Goal: Navigation & Orientation: Find specific page/section

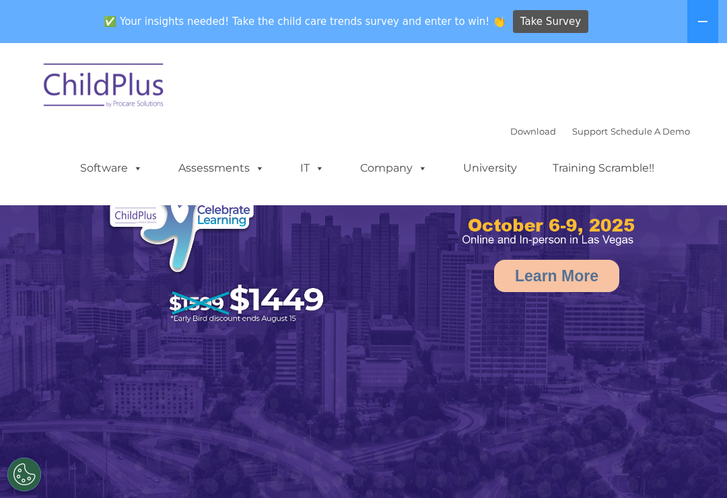
select select "MEDIUM"
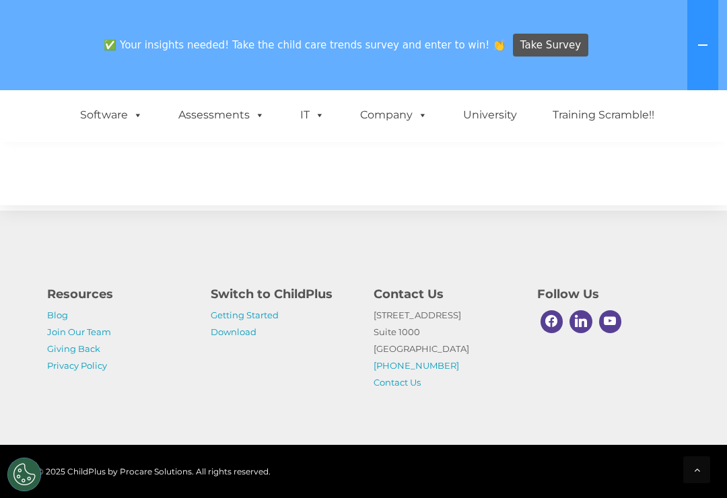
scroll to position [1620, 0]
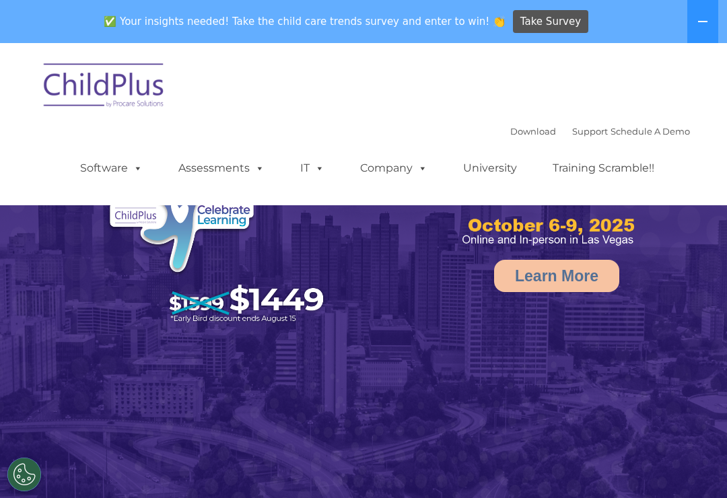
select select "MEDIUM"
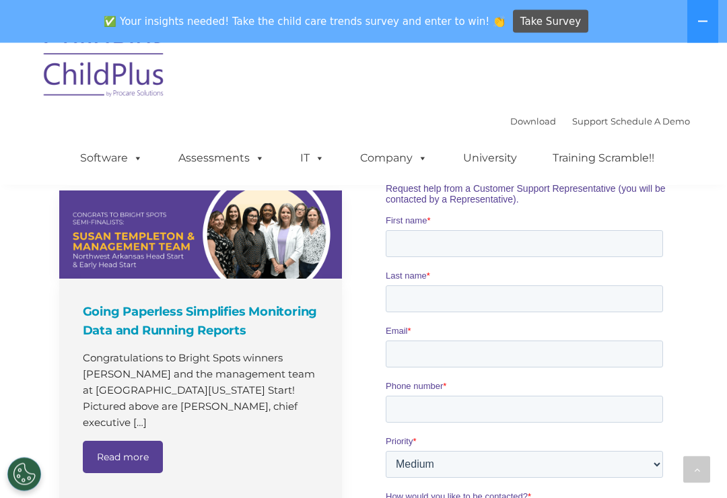
scroll to position [910, 0]
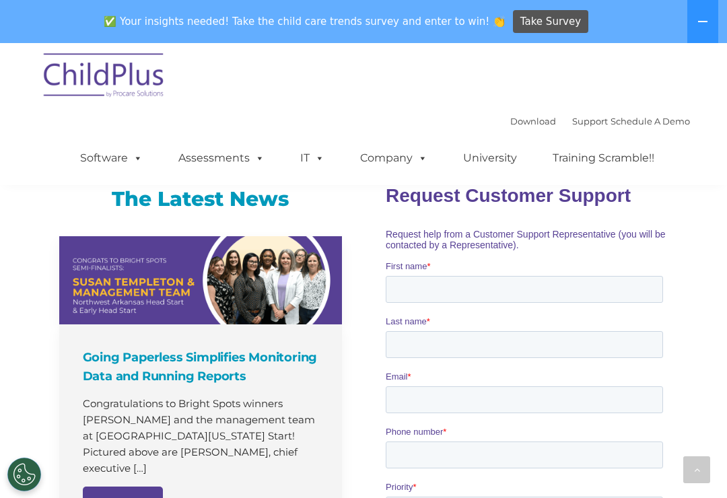
click at [702, 24] on icon at bounding box center [702, 21] width 11 height 11
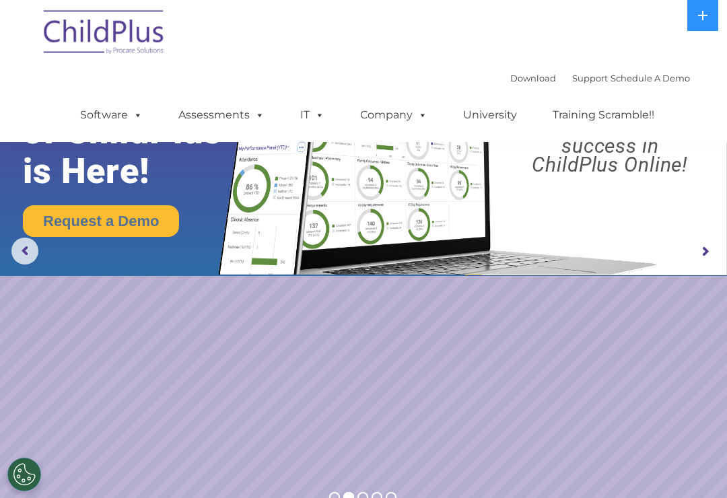
scroll to position [0, 0]
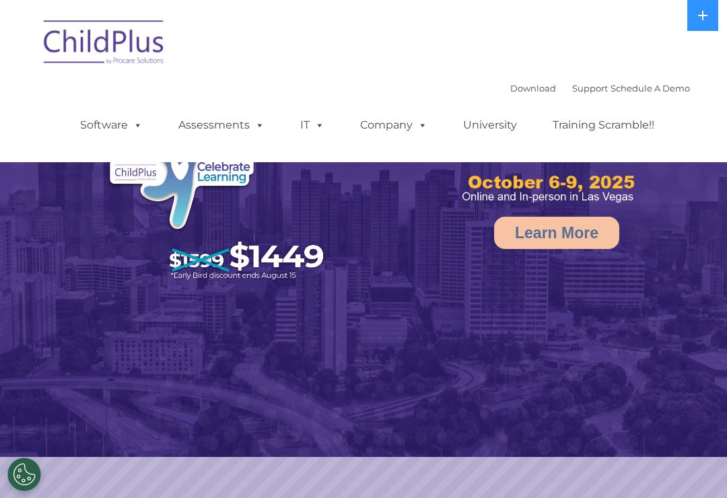
select select "MEDIUM"
click at [98, 128] on link "Software" at bounding box center [112, 125] width 90 height 27
click at [34, 103] on nav "Download Support | Schedule A Demo  MENU MENU Software ChildPlus: The original…" at bounding box center [363, 81] width 727 height 162
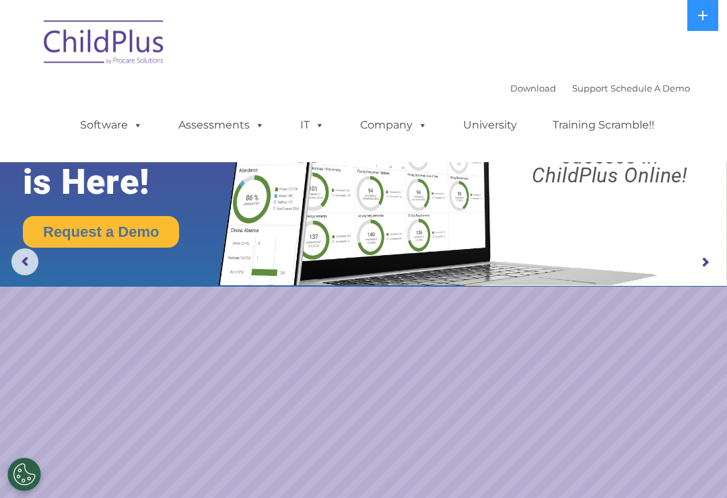
click at [118, 121] on link "Software" at bounding box center [112, 125] width 90 height 27
click at [121, 397] on rs-slide "Request a Demo The Future of ChildPlus is Here! Boost your productivity and str…" at bounding box center [363, 262] width 727 height 525
click at [510, 83] on link "Download" at bounding box center [533, 88] width 46 height 11
